Goal: Information Seeking & Learning: Learn about a topic

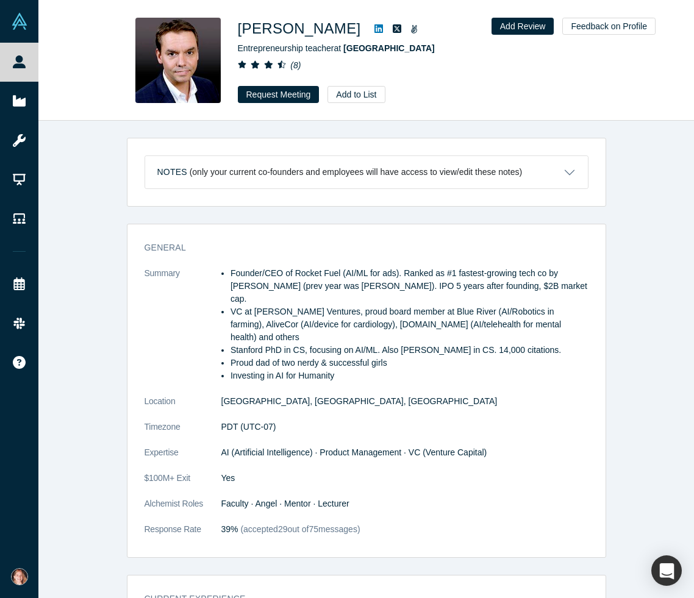
click at [374, 27] on icon at bounding box center [378, 28] width 9 height 9
